Goal: Information Seeking & Learning: Learn about a topic

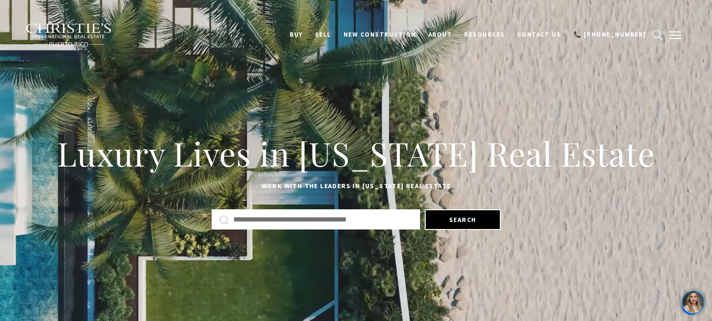
click at [676, 32] on button "button" at bounding box center [675, 35] width 24 height 27
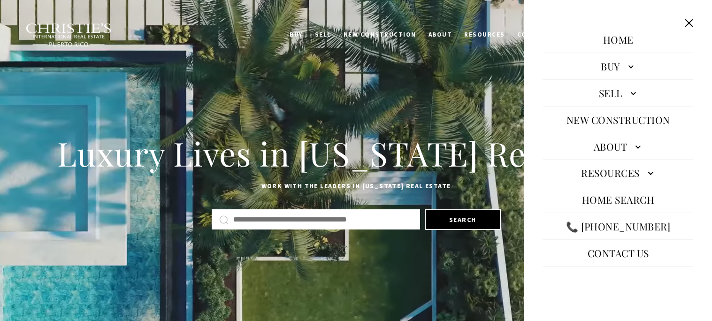
click at [631, 73] on link "Buy" at bounding box center [618, 66] width 150 height 23
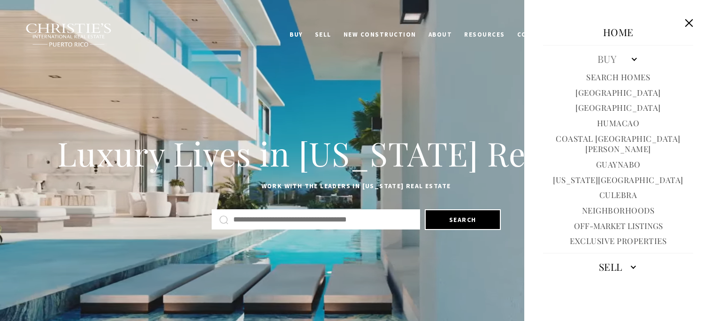
click at [611, 236] on link "Exclusive Properties" at bounding box center [618, 241] width 97 height 11
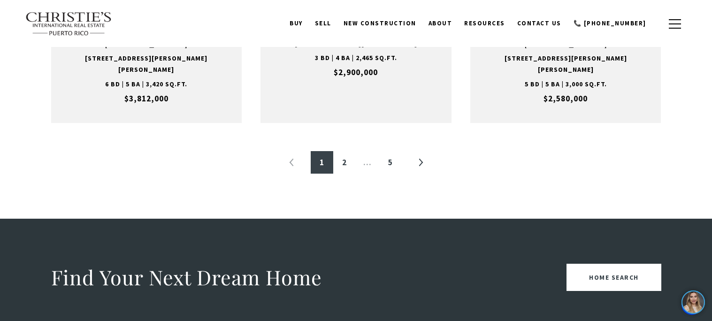
scroll to position [1112, 0]
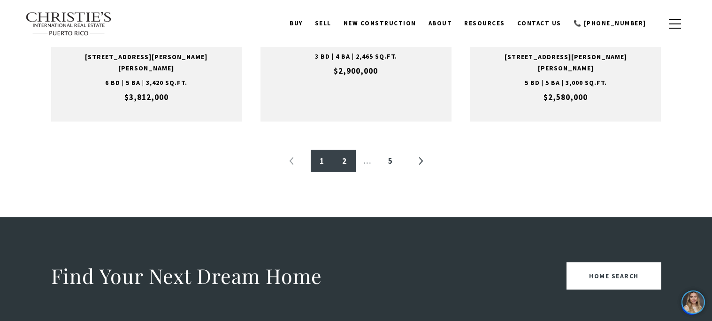
click at [349, 172] on link "2" at bounding box center [344, 161] width 23 height 23
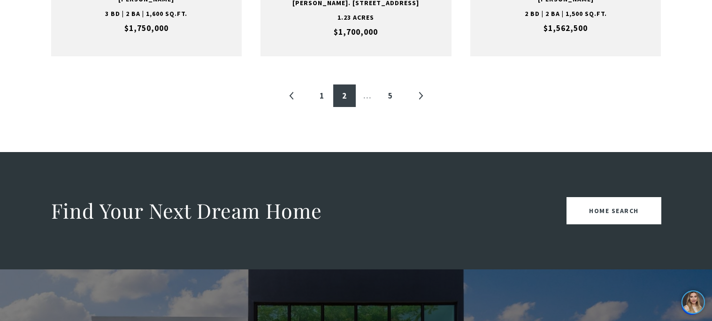
scroll to position [1164, 0]
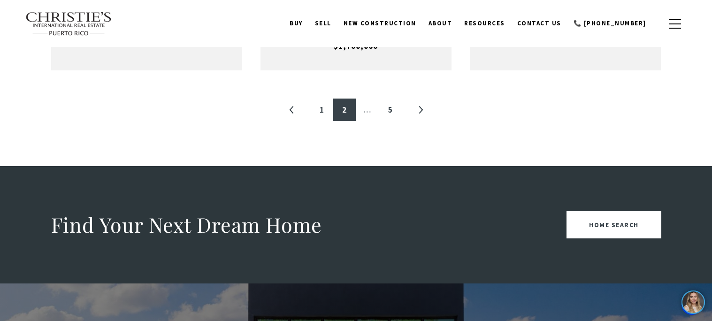
click at [416, 99] on link "»" at bounding box center [420, 110] width 23 height 23
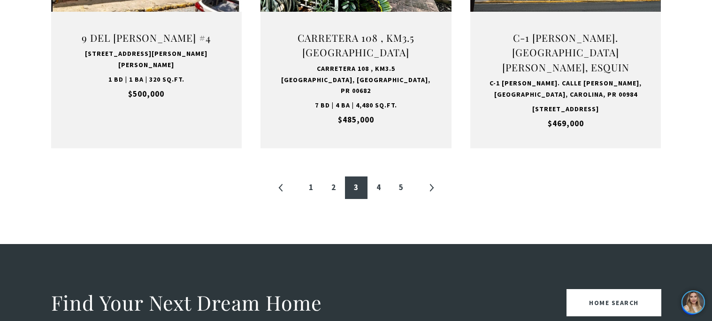
scroll to position [1077, 0]
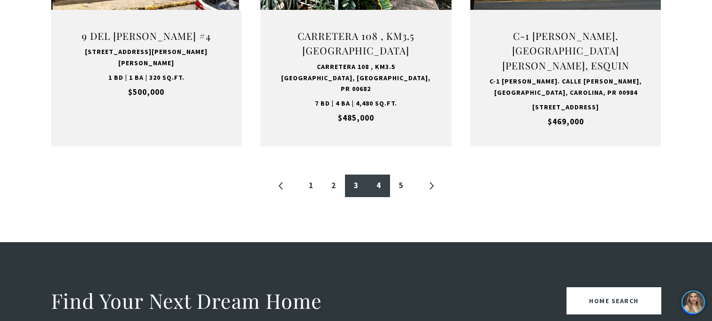
click at [380, 197] on link "4" at bounding box center [379, 186] width 23 height 23
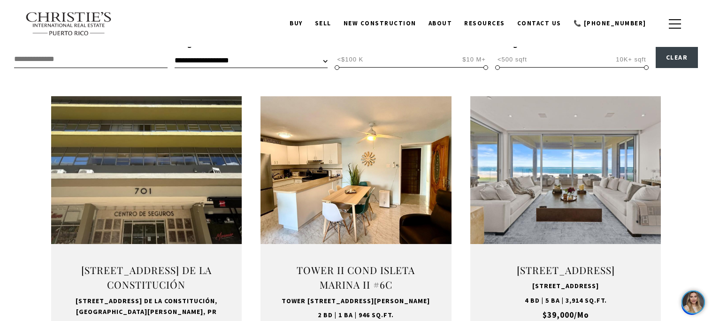
scroll to position [281, 0]
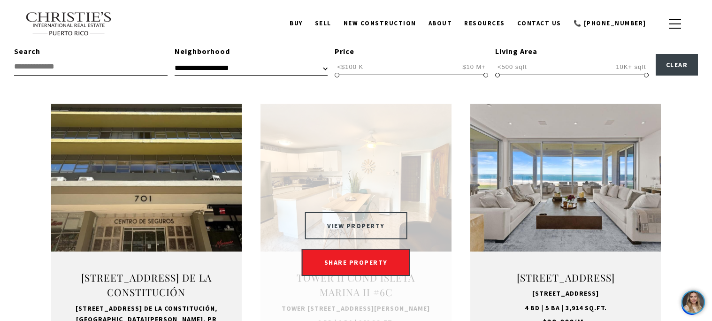
click at [380, 222] on button "VIEW PROPERTY" at bounding box center [356, 225] width 103 height 27
